Goal: Transaction & Acquisition: Subscribe to service/newsletter

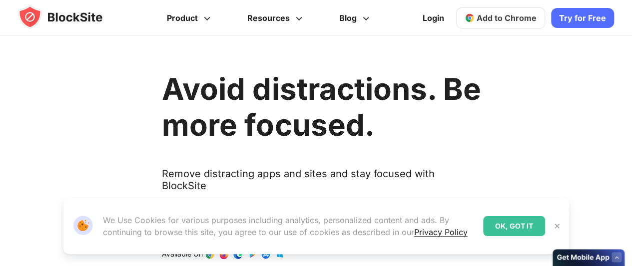
scroll to position [50, 0]
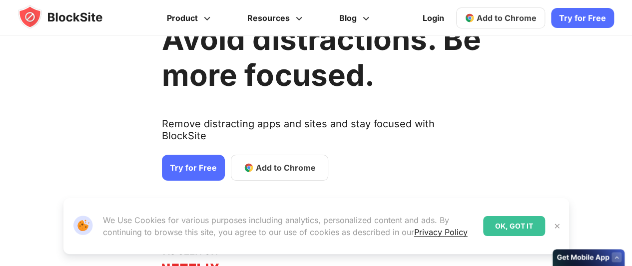
click at [187, 159] on link "Try for Free" at bounding box center [193, 168] width 63 height 26
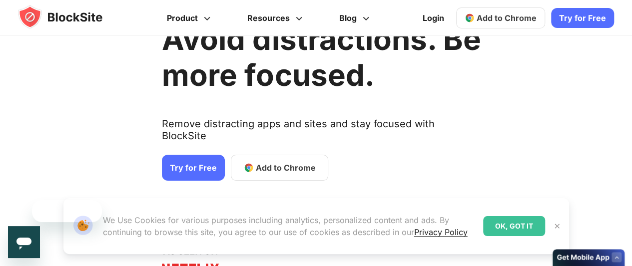
scroll to position [0, 0]
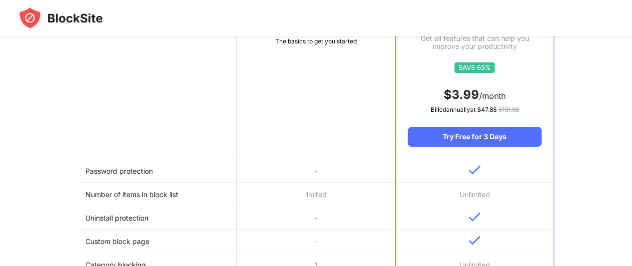
scroll to position [150, 0]
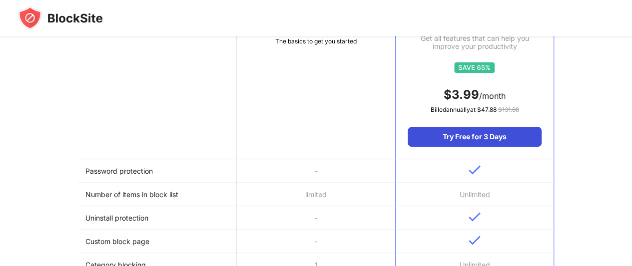
click at [450, 135] on div "Try Free for 3 Days" at bounding box center [474, 137] width 133 height 20
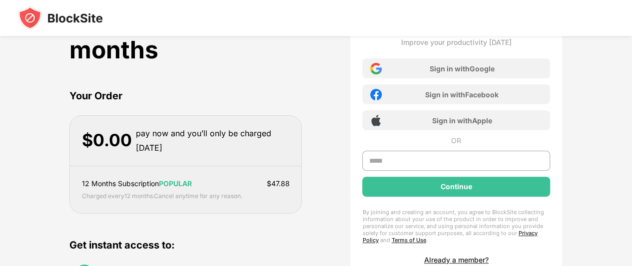
scroll to position [50, 0]
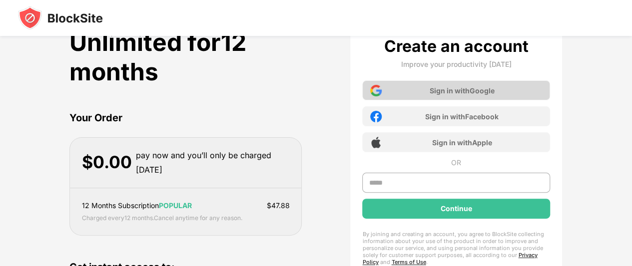
click at [421, 93] on div "Sign in with Google" at bounding box center [455, 90] width 187 height 20
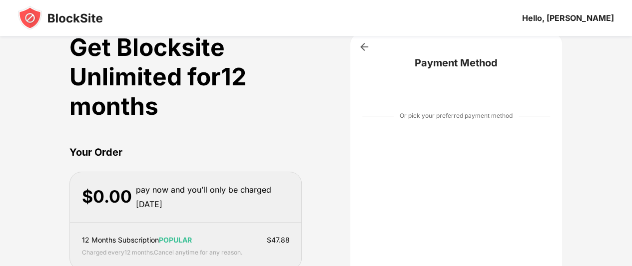
scroll to position [0, 0]
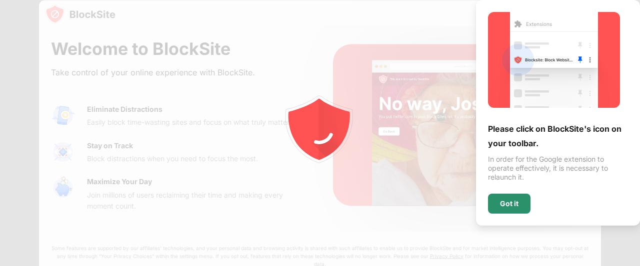
click at [512, 205] on div "Got it" at bounding box center [509, 204] width 18 height 8
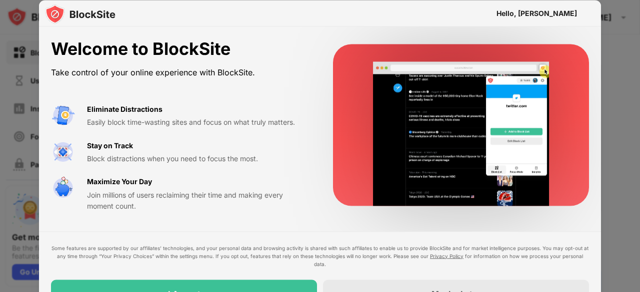
drag, startPoint x: 271, startPoint y: 238, endPoint x: 293, endPoint y: 120, distance: 120.1
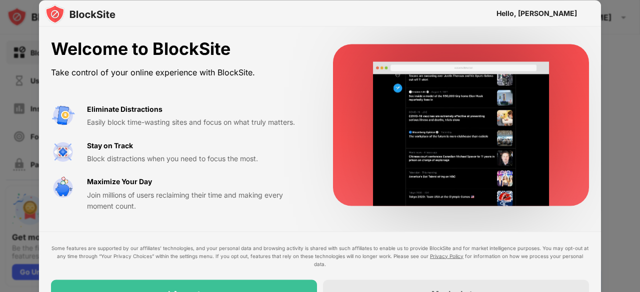
click at [293, 120] on div "Welcome to BlockSite Take control of your online experience with BlockSite. Eli…" at bounding box center [320, 173] width 562 height 293
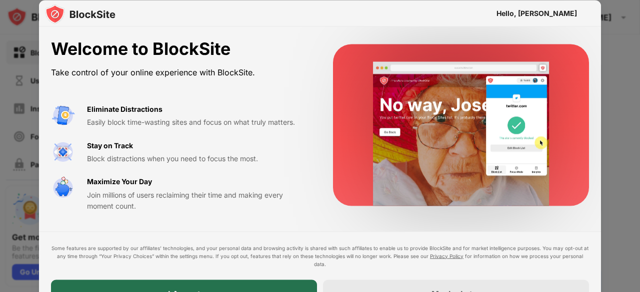
click at [245, 266] on div "I Accept" at bounding box center [184, 294] width 266 height 28
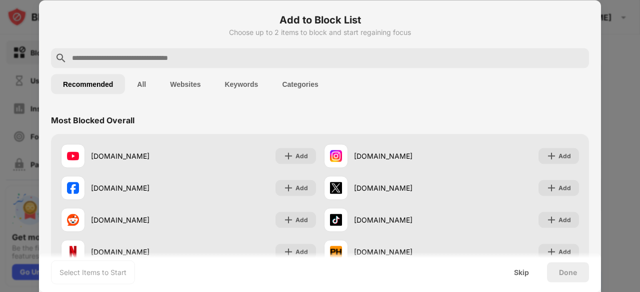
click at [216, 60] on input "text" at bounding box center [328, 58] width 514 height 12
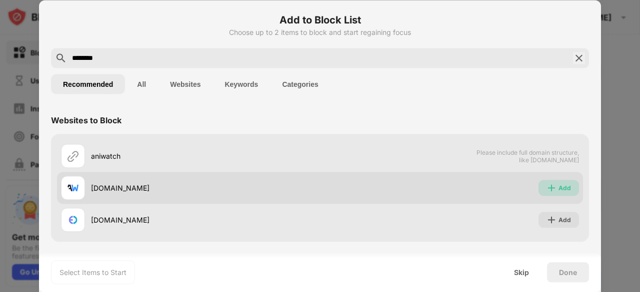
click at [554, 187] on img at bounding box center [551, 188] width 10 height 10
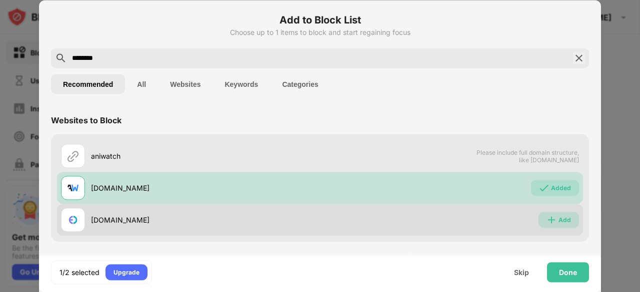
click at [561, 219] on div "Add" at bounding box center [564, 220] width 12 height 10
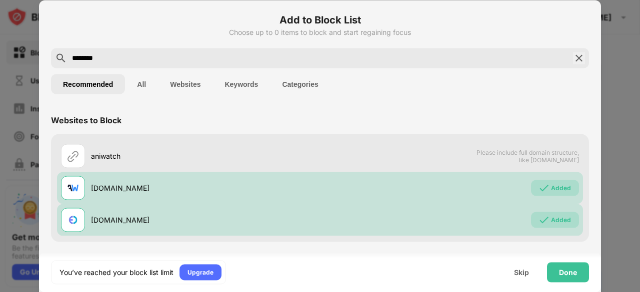
click at [128, 62] on input "********" at bounding box center [320, 58] width 498 height 12
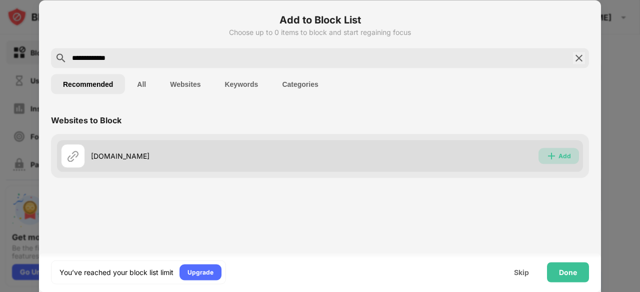
click at [558, 155] on div "Add" at bounding box center [558, 156] width 40 height 16
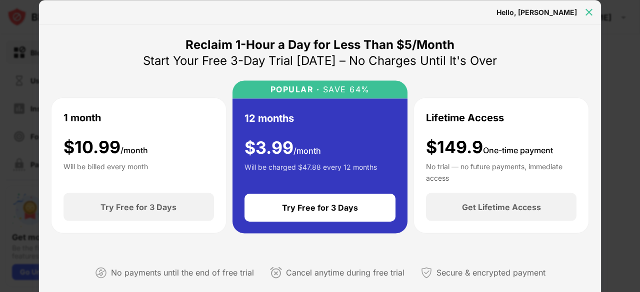
click at [589, 15] on img at bounding box center [589, 12] width 10 height 10
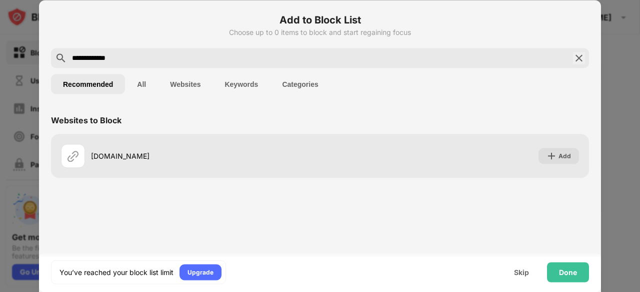
click at [135, 60] on input "**********" at bounding box center [320, 58] width 498 height 12
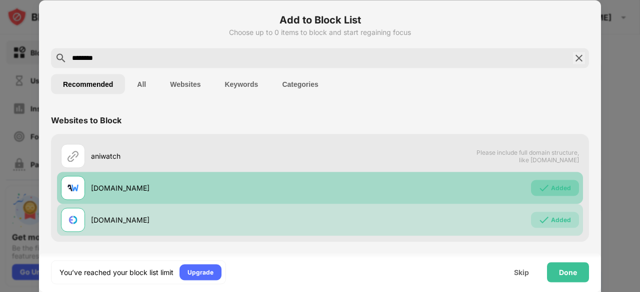
click at [549, 187] on img at bounding box center [544, 188] width 10 height 10
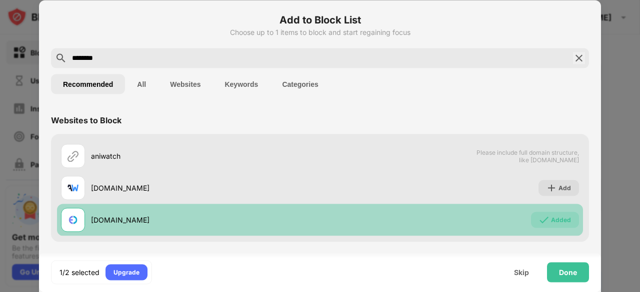
click at [561, 218] on div "Added" at bounding box center [561, 220] width 20 height 10
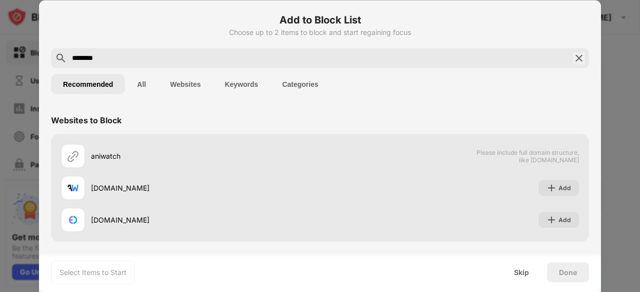
click at [166, 60] on input "********" at bounding box center [320, 58] width 498 height 12
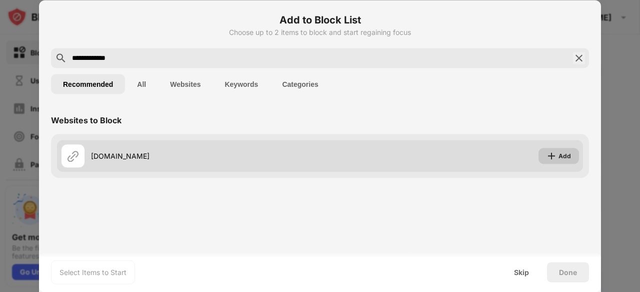
type input "**********"
click at [563, 152] on div "Add" at bounding box center [564, 156] width 12 height 10
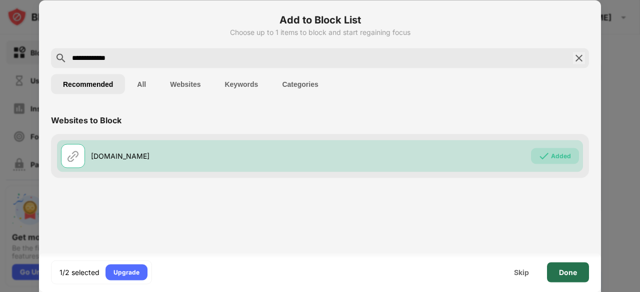
click at [571, 266] on div "Done" at bounding box center [568, 272] width 18 height 8
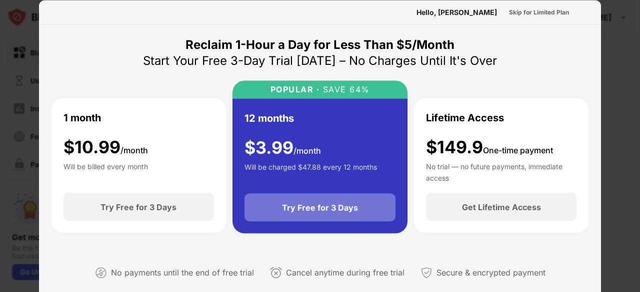
click at [295, 206] on div "Try Free for 3 Days" at bounding box center [320, 208] width 76 height 10
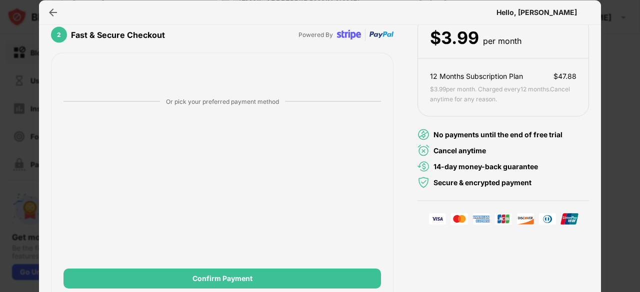
scroll to position [104, 0]
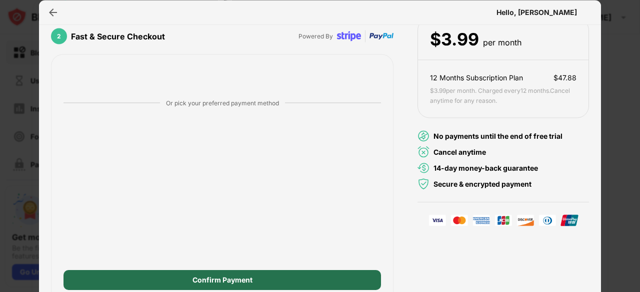
click at [236, 266] on div "Confirm Payment" at bounding box center [222, 281] width 60 height 8
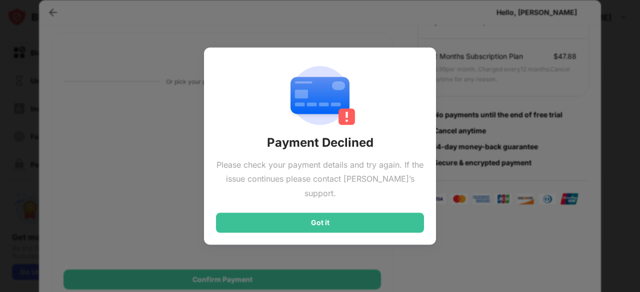
scroll to position [125, 0]
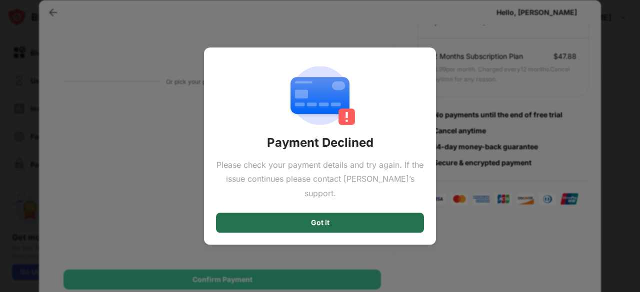
click at [327, 213] on div "Got it" at bounding box center [320, 223] width 208 height 20
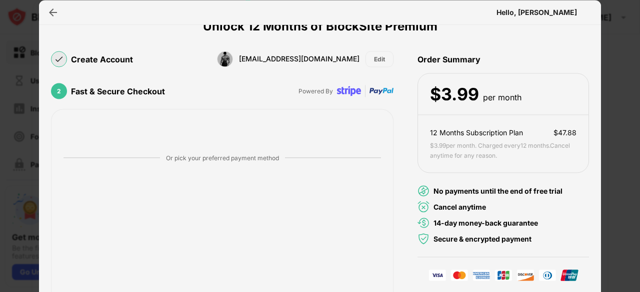
scroll to position [0, 0]
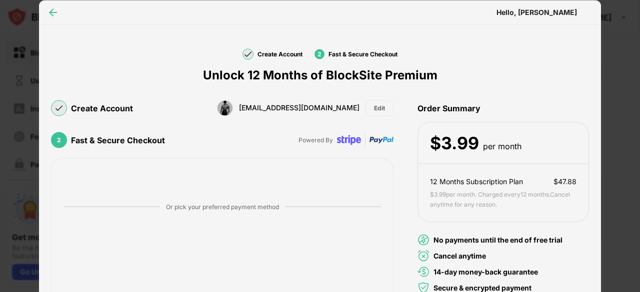
click at [48, 11] on img at bounding box center [53, 12] width 10 height 10
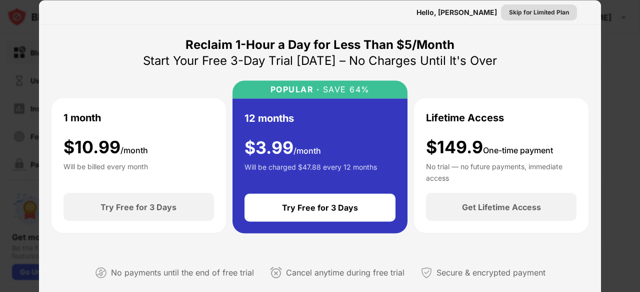
click at [523, 14] on div "Skip for Limited Plan" at bounding box center [539, 12] width 60 height 10
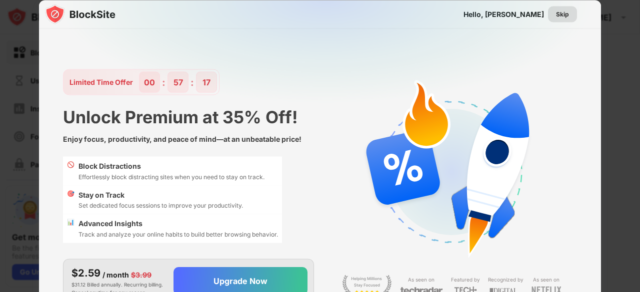
click at [564, 12] on div "Skip" at bounding box center [562, 14] width 13 height 10
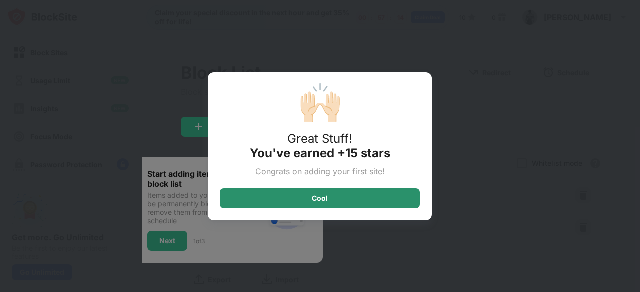
click at [308, 196] on div "Cool" at bounding box center [320, 198] width 200 height 20
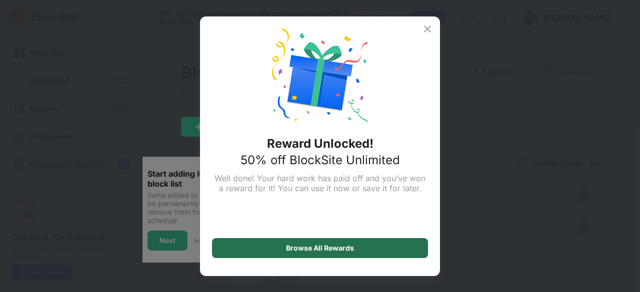
click at [330, 245] on div "Browse All Rewards" at bounding box center [320, 248] width 68 height 8
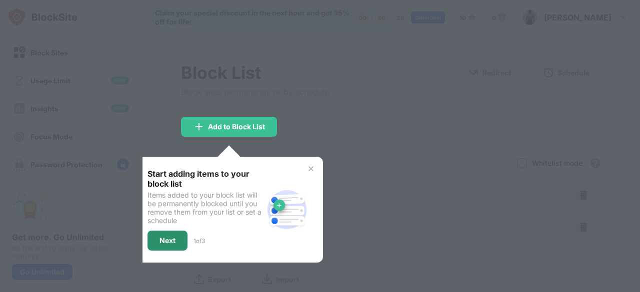
click at [167, 237] on div "Next" at bounding box center [167, 241] width 16 height 8
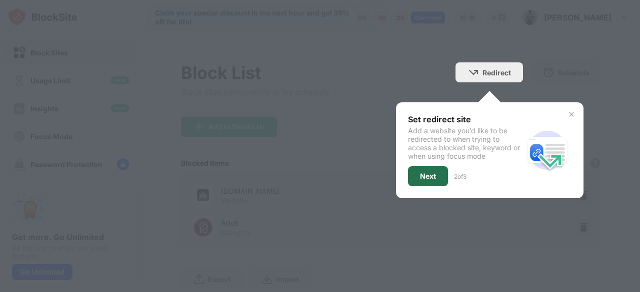
click at [420, 172] on div "Next" at bounding box center [428, 176] width 16 height 8
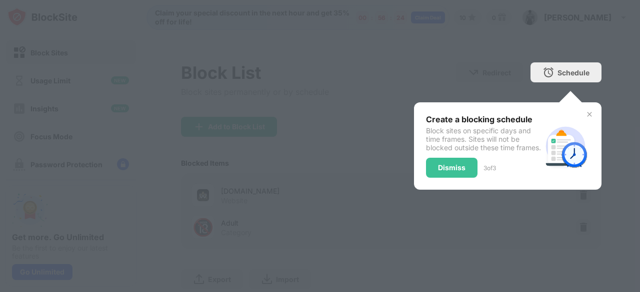
click at [439, 178] on div "Dismiss" at bounding box center [451, 168] width 51 height 20
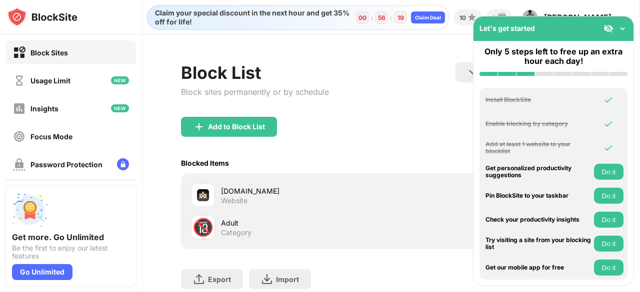
click at [418, 111] on div "Block List Block sites permanently or by schedule Redirect Choose a site to be …" at bounding box center [391, 89] width 420 height 54
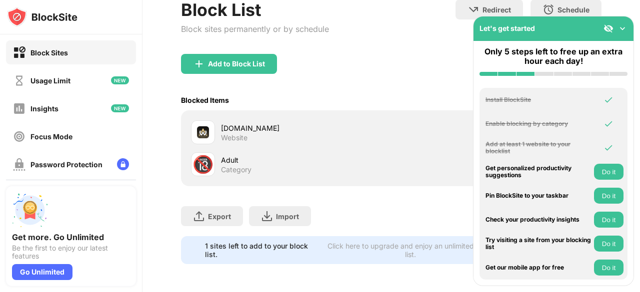
scroll to position [70, 0]
click at [620, 28] on img at bounding box center [622, 28] width 10 height 10
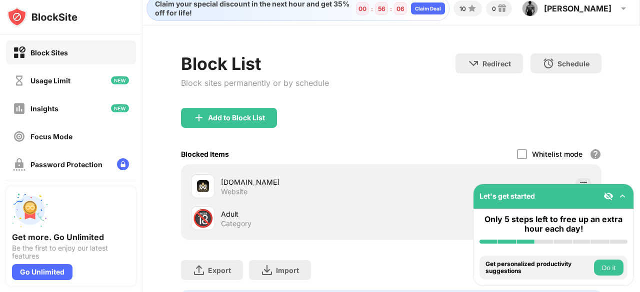
scroll to position [0, 0]
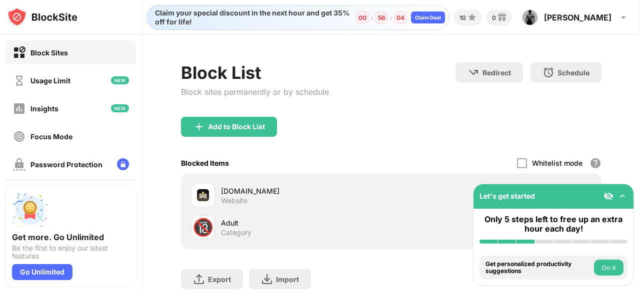
click at [621, 196] on img at bounding box center [622, 196] width 10 height 10
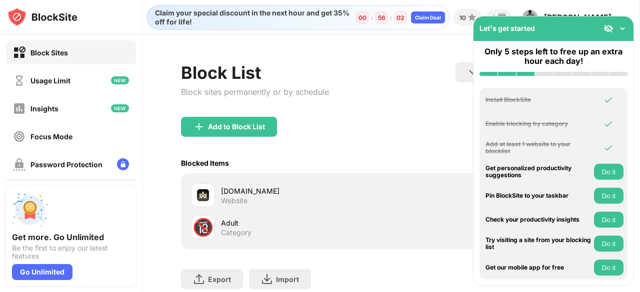
click at [604, 170] on button "Do it" at bounding box center [608, 172] width 29 height 16
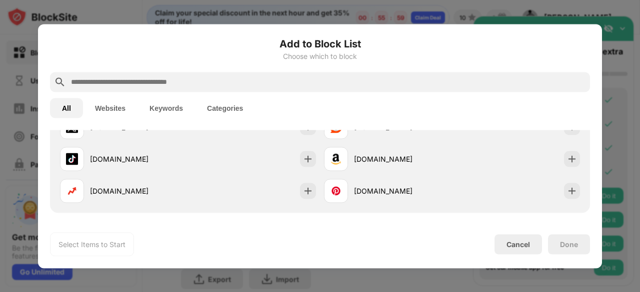
scroll to position [348, 0]
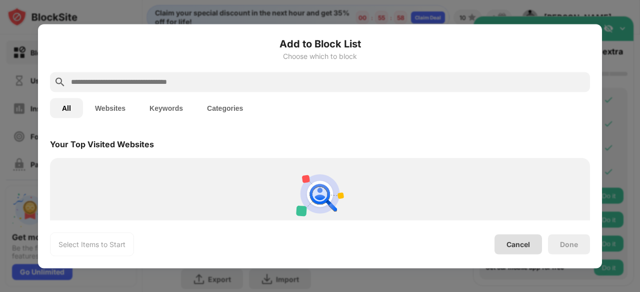
click at [518, 243] on div "Cancel" at bounding box center [517, 244] width 23 height 8
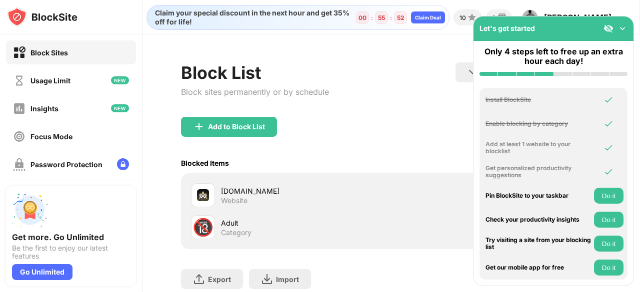
click at [620, 28] on img at bounding box center [622, 28] width 10 height 10
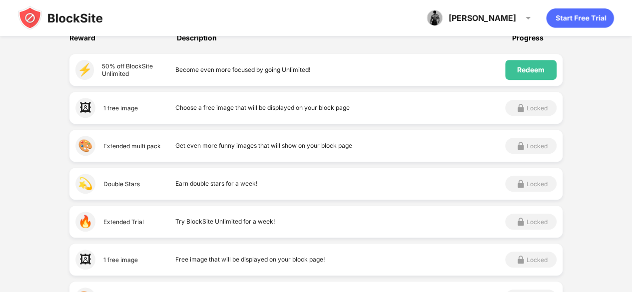
scroll to position [150, 0]
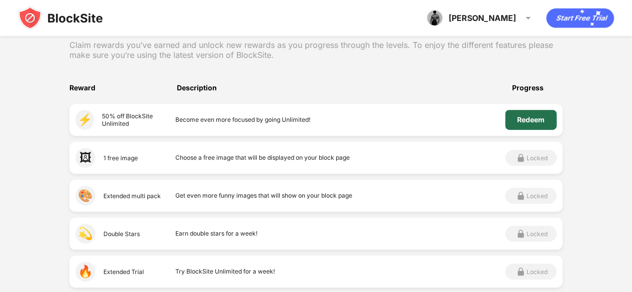
click at [530, 118] on div "Redeem" at bounding box center [530, 120] width 27 height 8
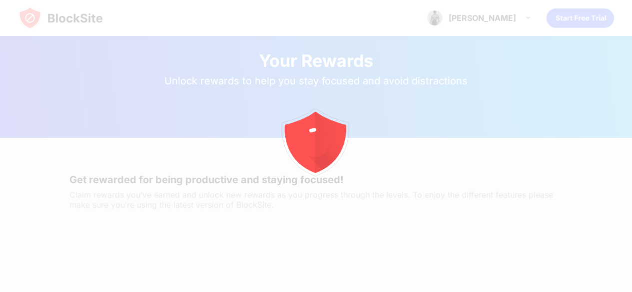
scroll to position [50, 0]
